Goal: Task Accomplishment & Management: Manage account settings

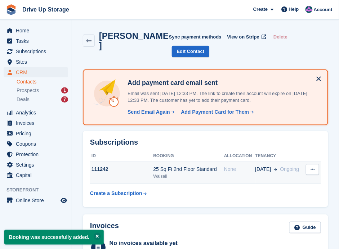
click at [137, 166] on div "111242" at bounding box center [121, 170] width 63 height 8
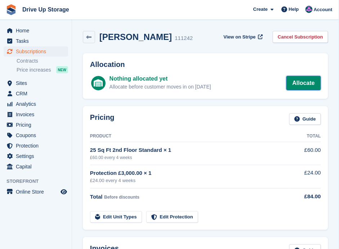
click at [304, 84] on link "Allocate" at bounding box center [303, 83] width 35 height 14
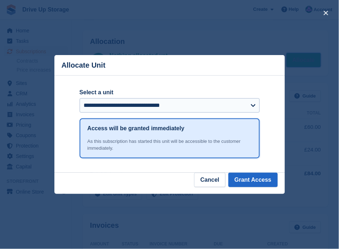
scroll to position [24, 0]
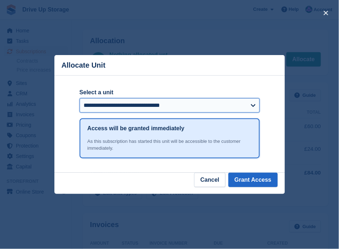
click at [246, 107] on select "**********" at bounding box center [170, 105] width 180 height 14
click at [245, 104] on select "**********" at bounding box center [170, 105] width 180 height 14
select select "******"
click at [80, 99] on select "**********" at bounding box center [170, 105] width 180 height 14
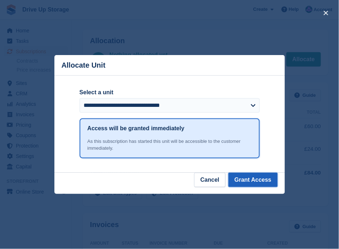
click at [245, 177] on button "Grant Access" at bounding box center [252, 180] width 49 height 14
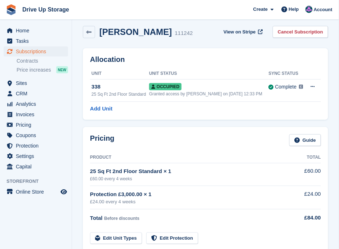
scroll to position [0, 0]
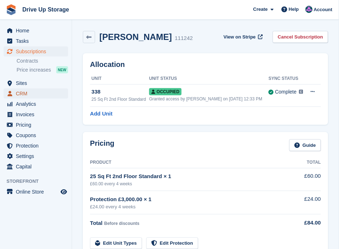
click at [23, 94] on span "CRM" at bounding box center [37, 94] width 43 height 10
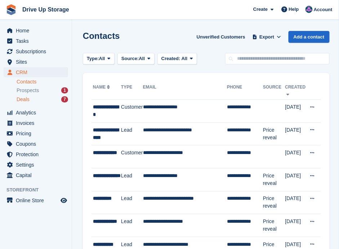
click at [26, 98] on span "Deals" at bounding box center [23, 99] width 13 height 7
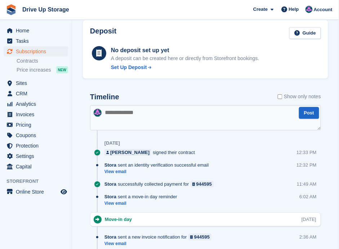
scroll to position [336, 0]
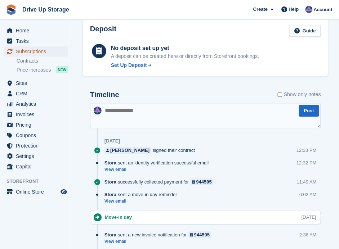
click at [35, 50] on span "Subscriptions" at bounding box center [37, 51] width 43 height 10
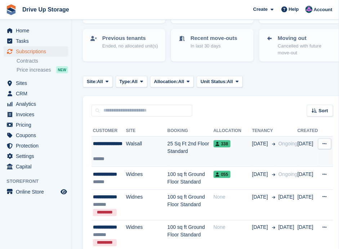
scroll to position [72, 0]
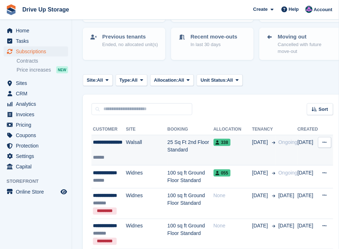
click at [127, 151] on td "Walsall" at bounding box center [146, 150] width 41 height 31
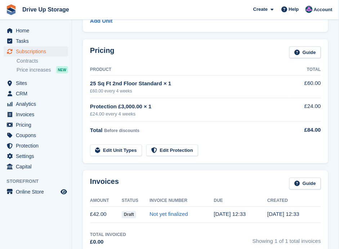
scroll to position [168, 0]
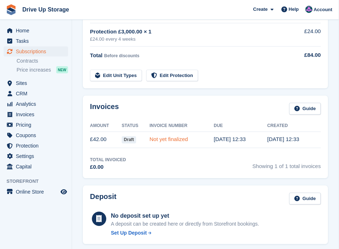
click at [178, 138] on link "Not yet finalized" at bounding box center [168, 139] width 39 height 6
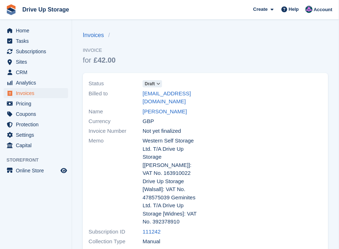
click at [160, 82] on icon at bounding box center [159, 84] width 4 height 4
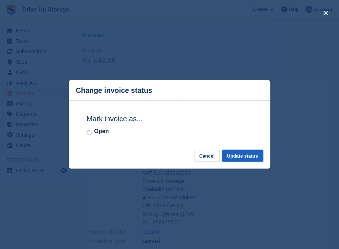
click at [239, 157] on button "Update status" at bounding box center [242, 156] width 41 height 12
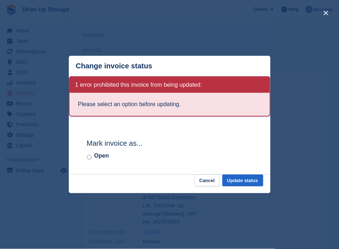
click at [92, 156] on div "Open" at bounding box center [170, 155] width 166 height 9
click at [242, 178] on button "Update status" at bounding box center [242, 181] width 41 height 12
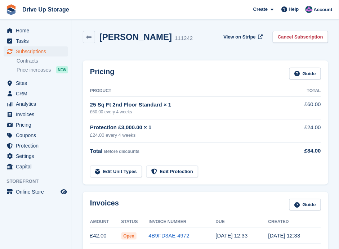
scroll to position [239, 0]
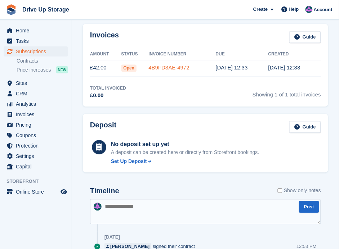
click at [161, 66] on link "4B9FD3AE-4972" at bounding box center [168, 68] width 41 height 6
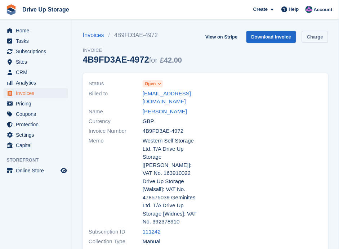
click at [309, 36] on link "Charge" at bounding box center [315, 37] width 26 height 12
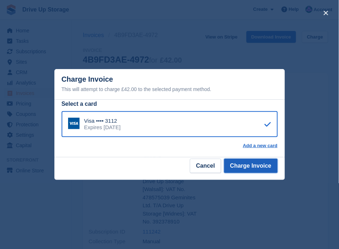
click at [253, 162] on button "Charge Invoice" at bounding box center [251, 166] width 54 height 14
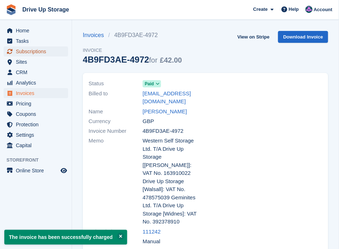
click at [45, 50] on span "Subscriptions" at bounding box center [37, 51] width 43 height 10
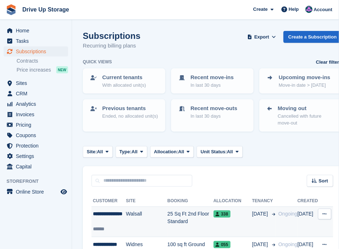
click at [115, 221] on div "**********" at bounding box center [109, 217] width 33 height 15
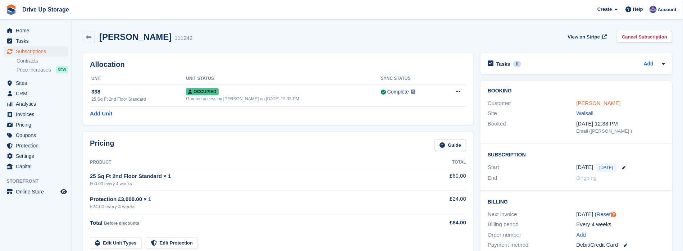
click at [338, 101] on link "[PERSON_NAME]" at bounding box center [599, 103] width 44 height 6
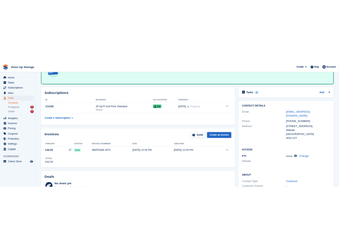
scroll to position [96, 0]
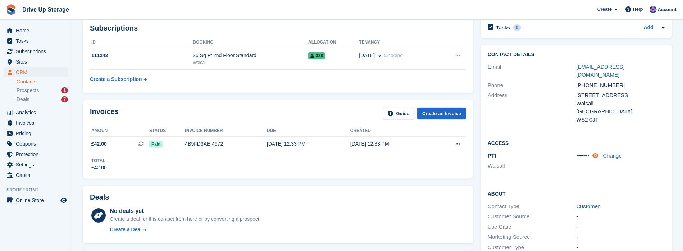
click at [338, 153] on icon at bounding box center [596, 155] width 6 height 5
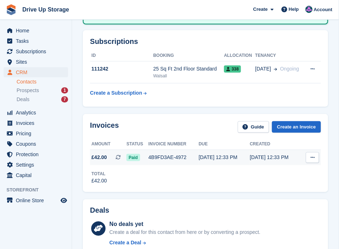
click at [176, 154] on div "4B9FD3AE-4972" at bounding box center [173, 158] width 50 height 8
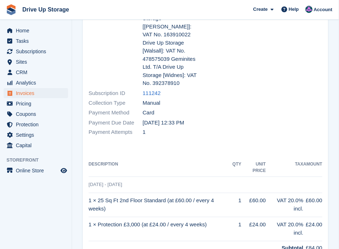
scroll to position [144, 0]
